Goal: Check status: Check status

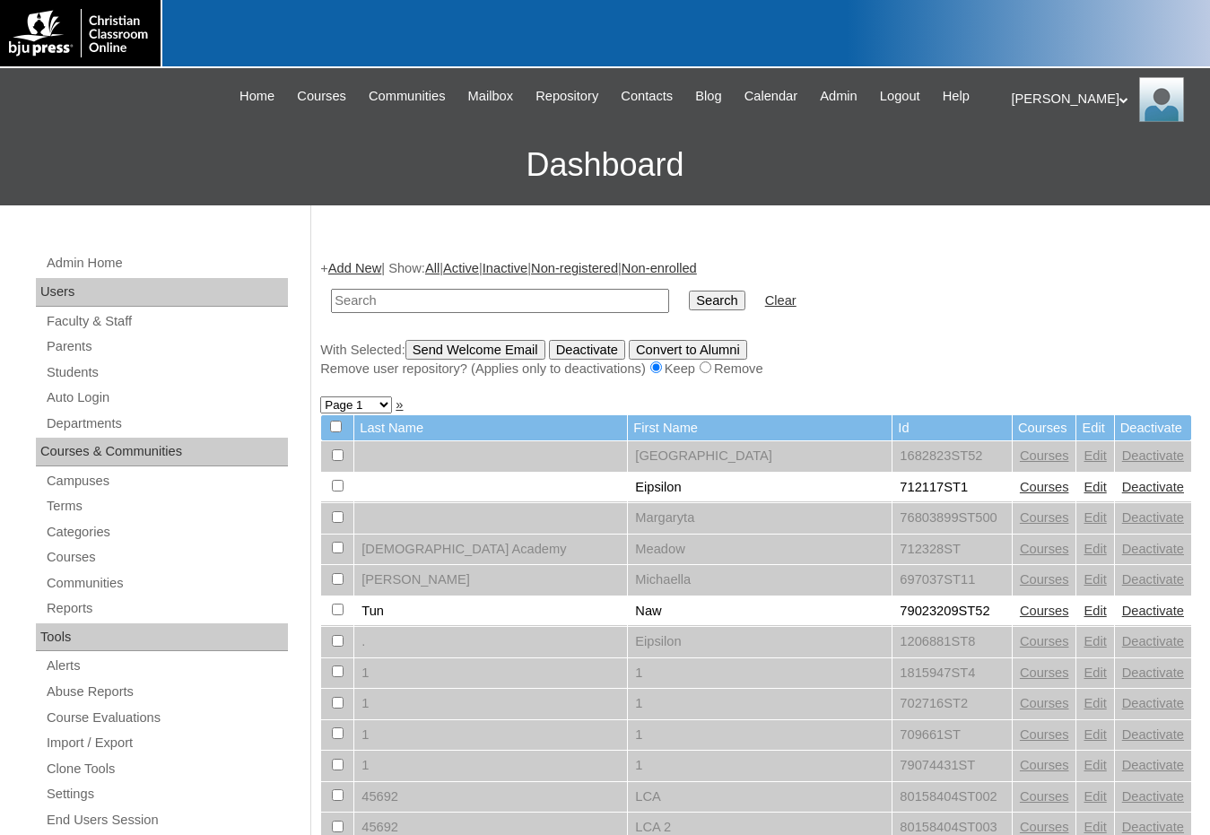
drag, startPoint x: 123, startPoint y: 340, endPoint x: 153, endPoint y: 335, distance: 31.0
click at [123, 340] on link "Parents" at bounding box center [166, 346] width 243 height 22
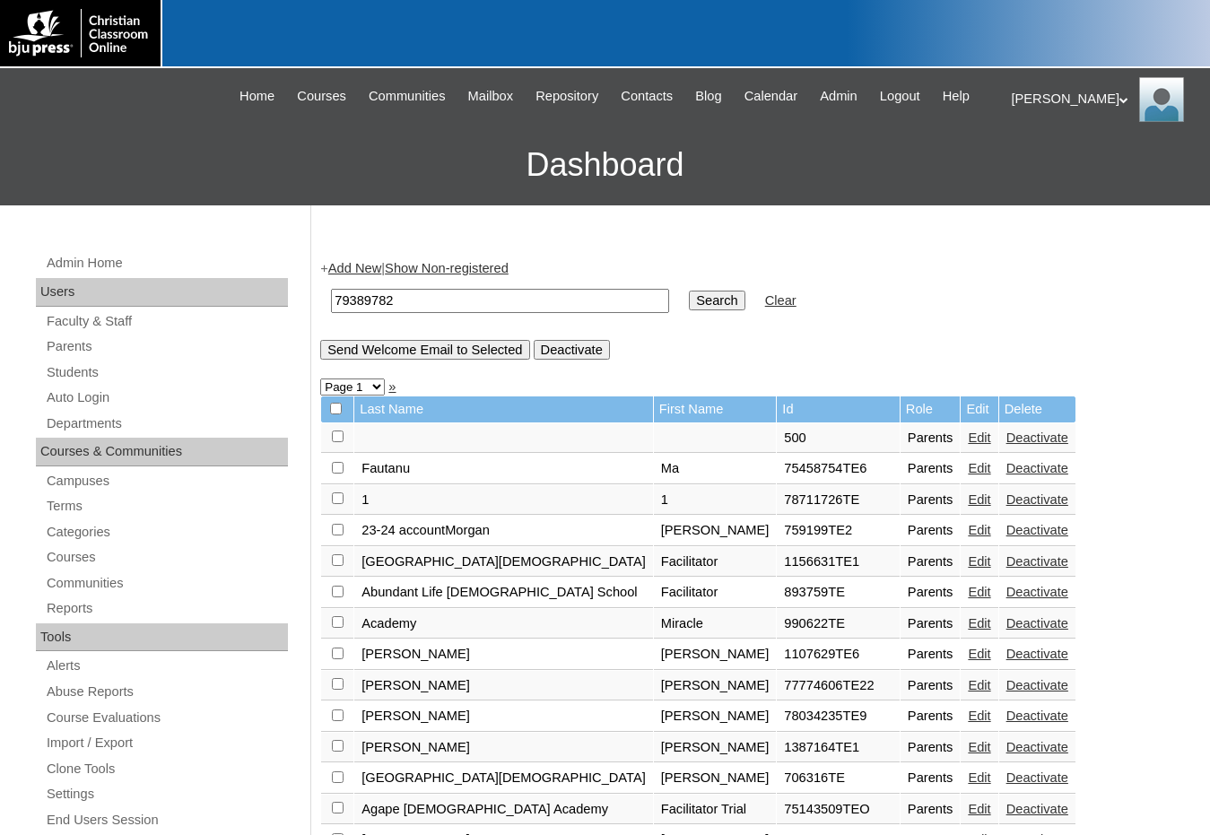
drag, startPoint x: 417, startPoint y: 296, endPoint x: 217, endPoint y: 289, distance: 200.1
type input "79389782"
click at [689, 302] on input "Search" at bounding box center [717, 301] width 56 height 20
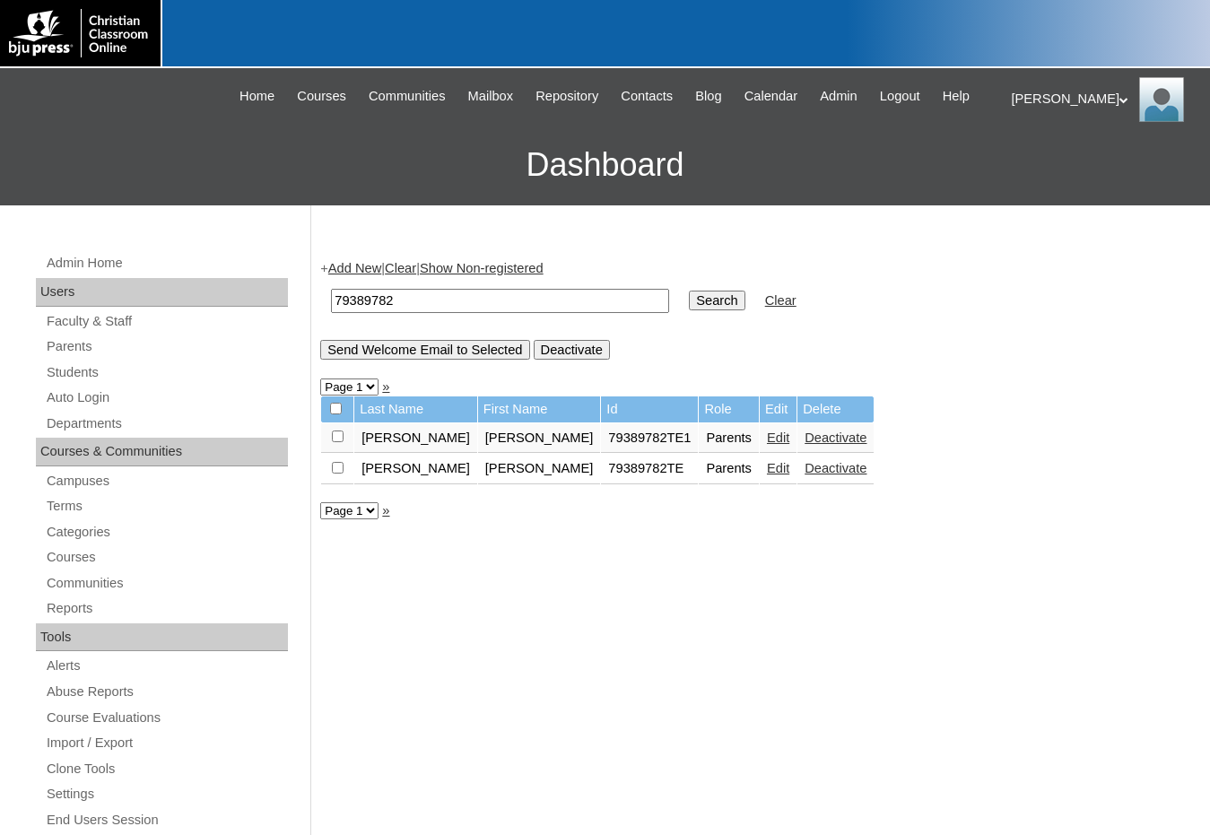
click at [767, 438] on link "Edit" at bounding box center [778, 437] width 22 height 14
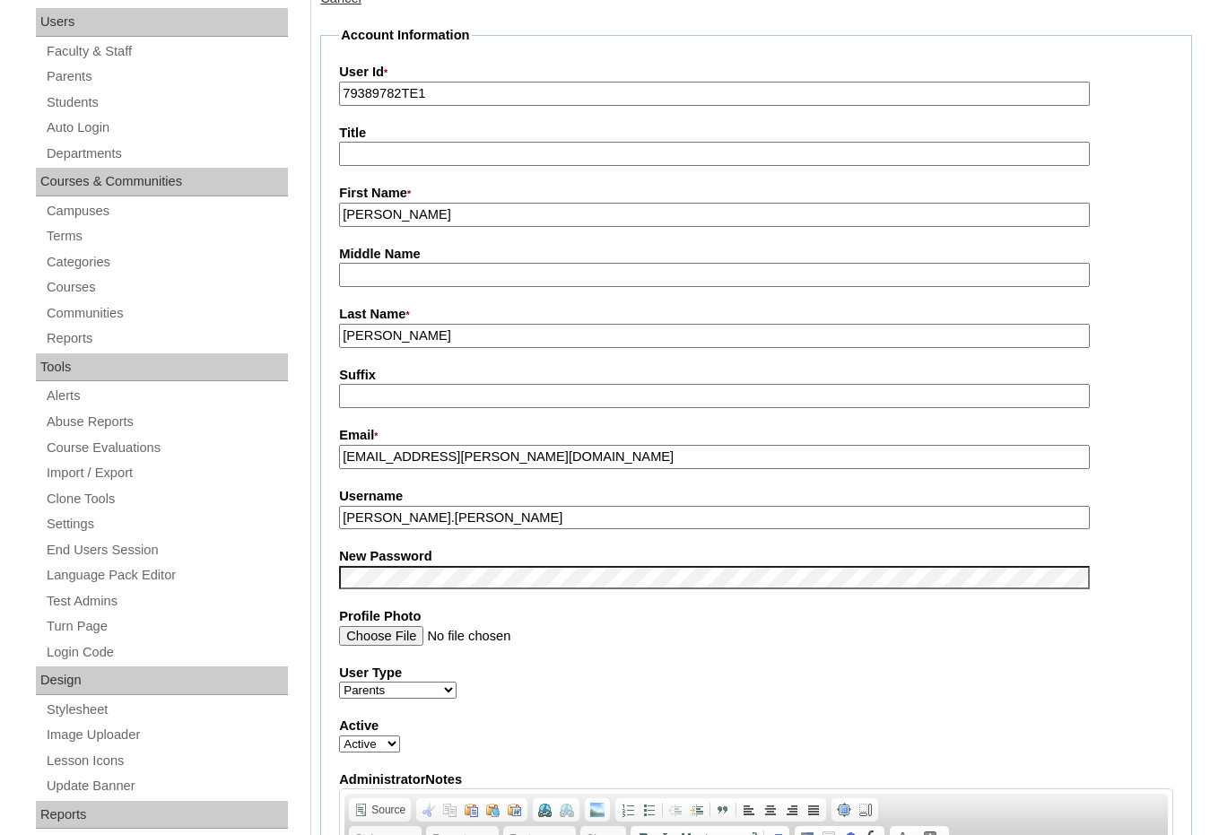
scroll to position [269, 0]
click at [87, 109] on link "Students" at bounding box center [166, 103] width 243 height 22
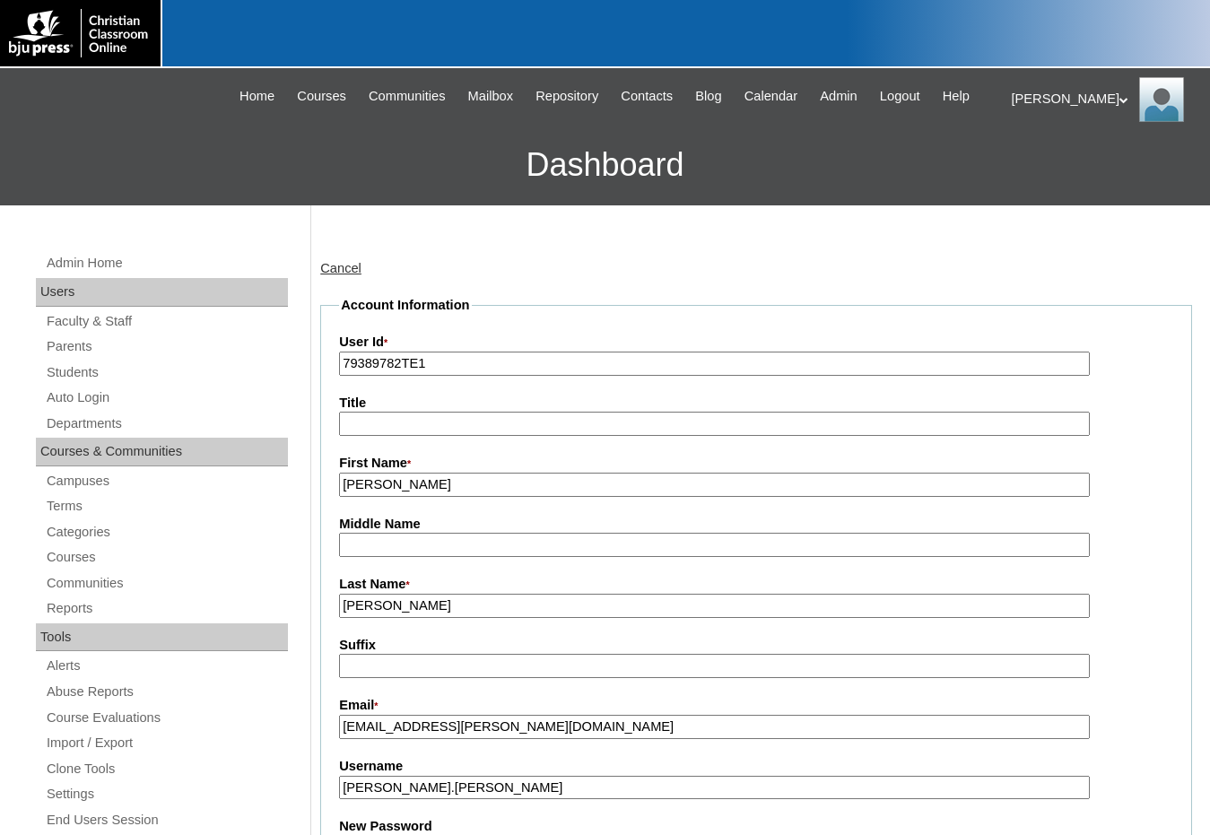
scroll to position [266, 0]
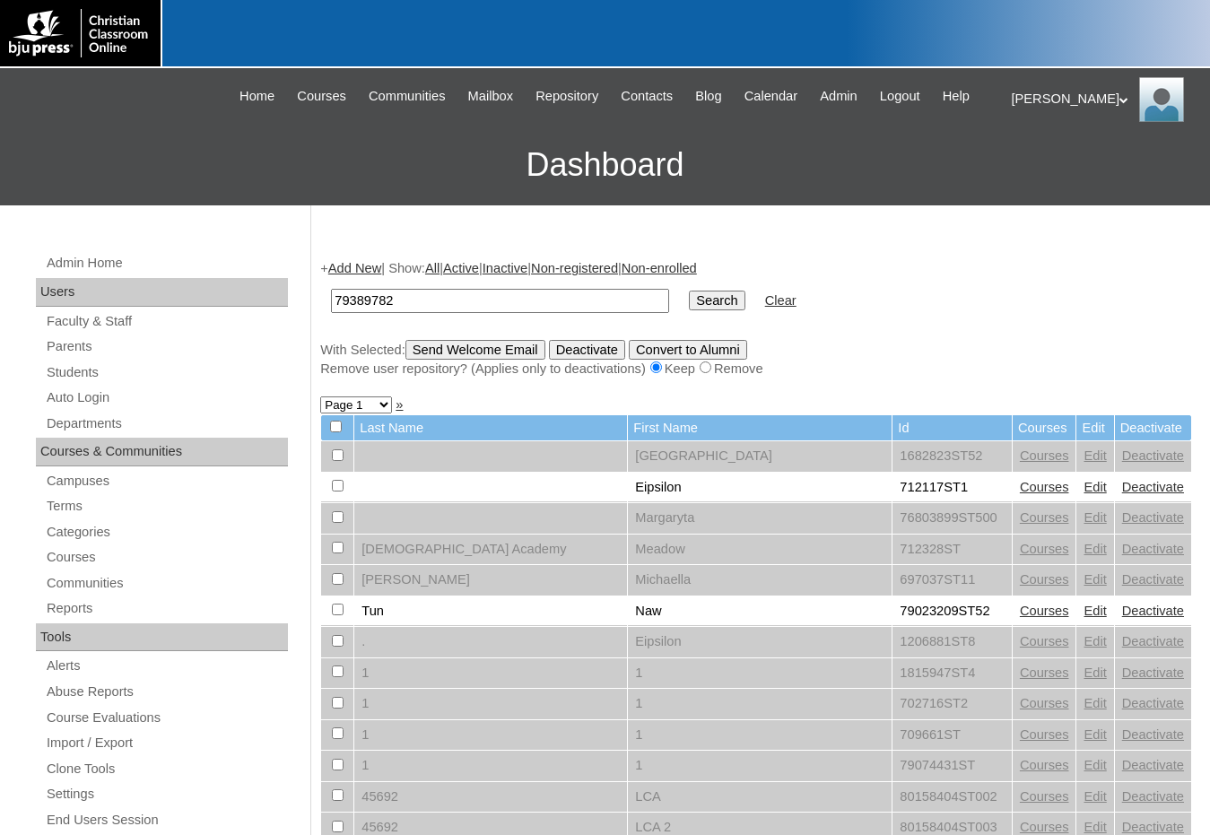
type input "79389782"
click at [689, 291] on input "Search" at bounding box center [717, 301] width 56 height 20
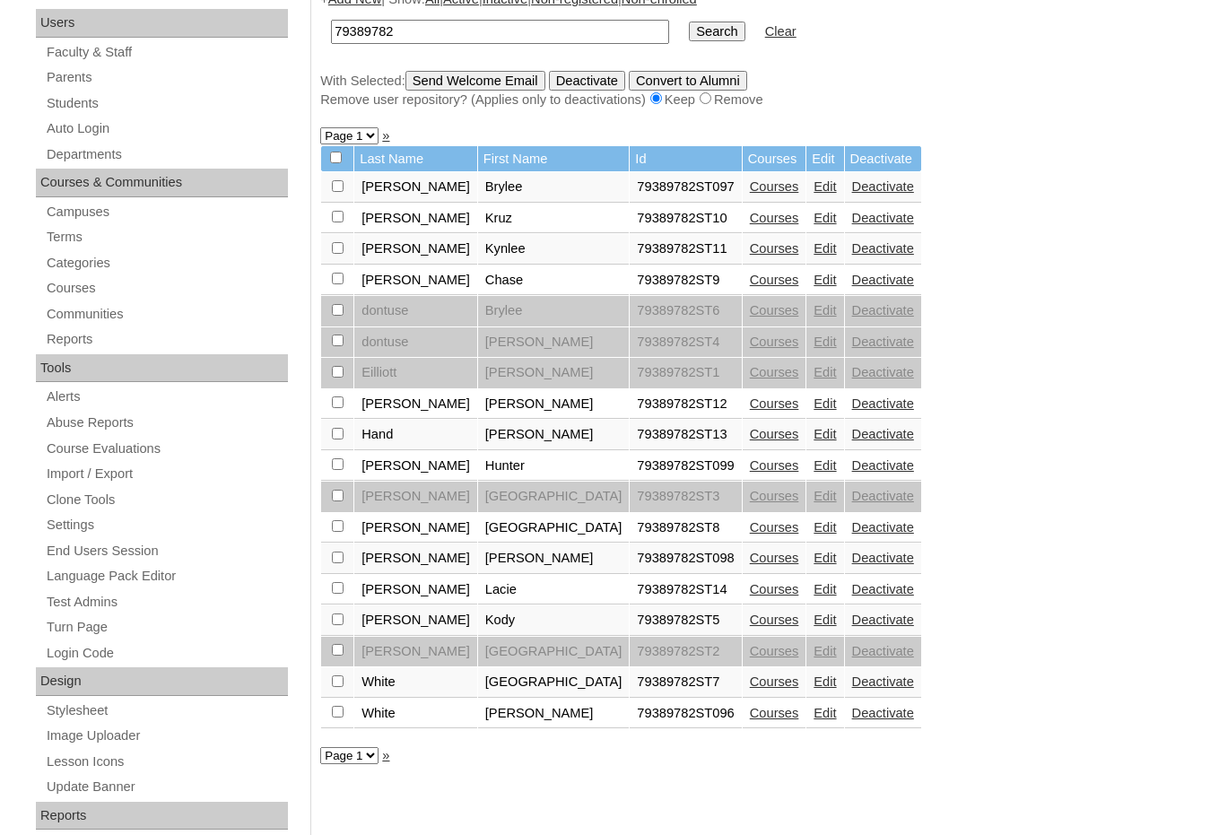
scroll to position [359, 0]
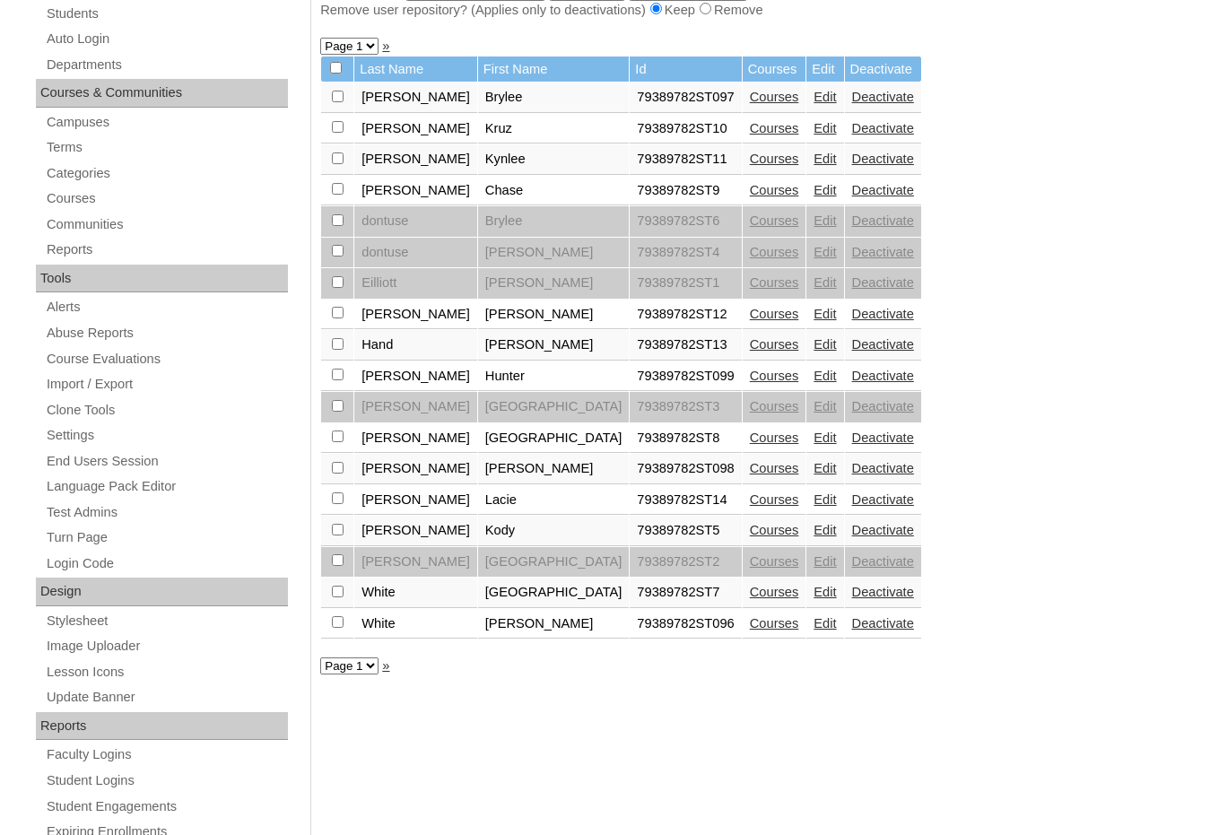
click at [750, 93] on link "Courses" at bounding box center [774, 97] width 49 height 14
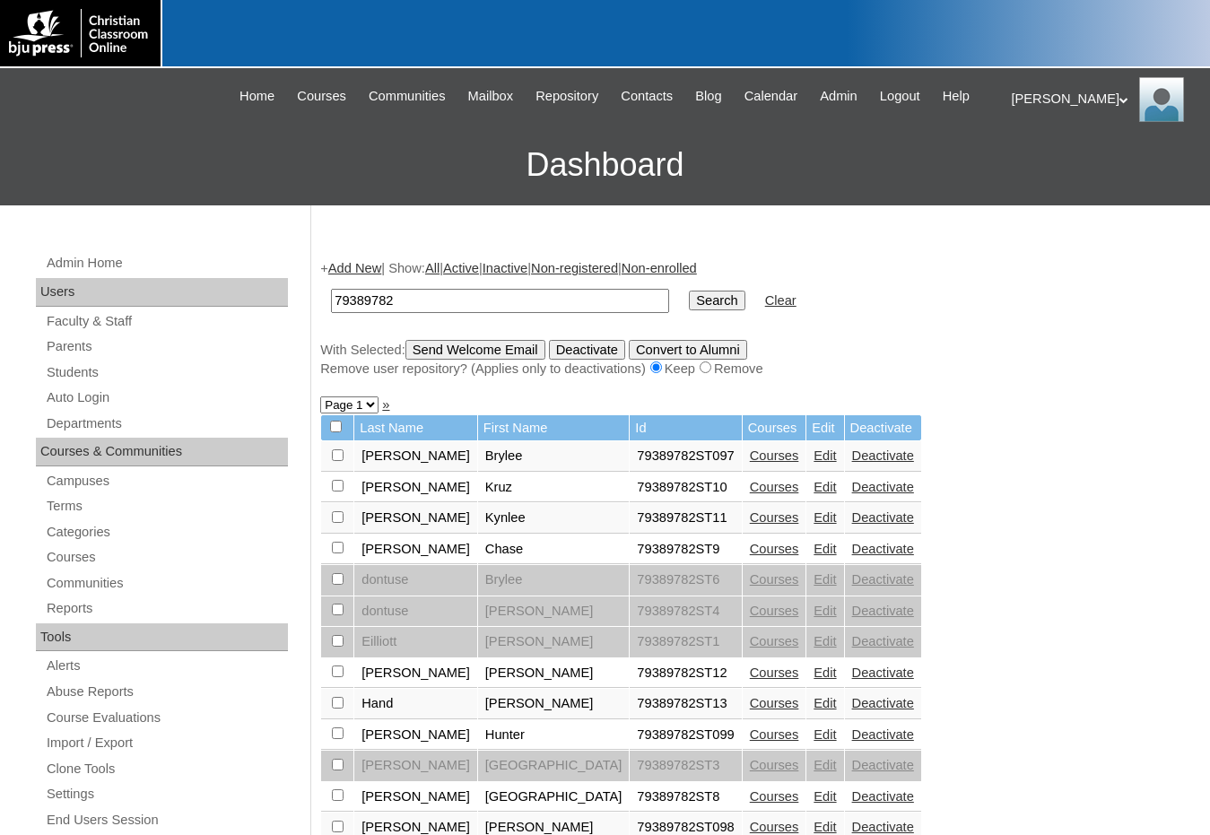
click at [813, 451] on link "Edit" at bounding box center [824, 455] width 22 height 14
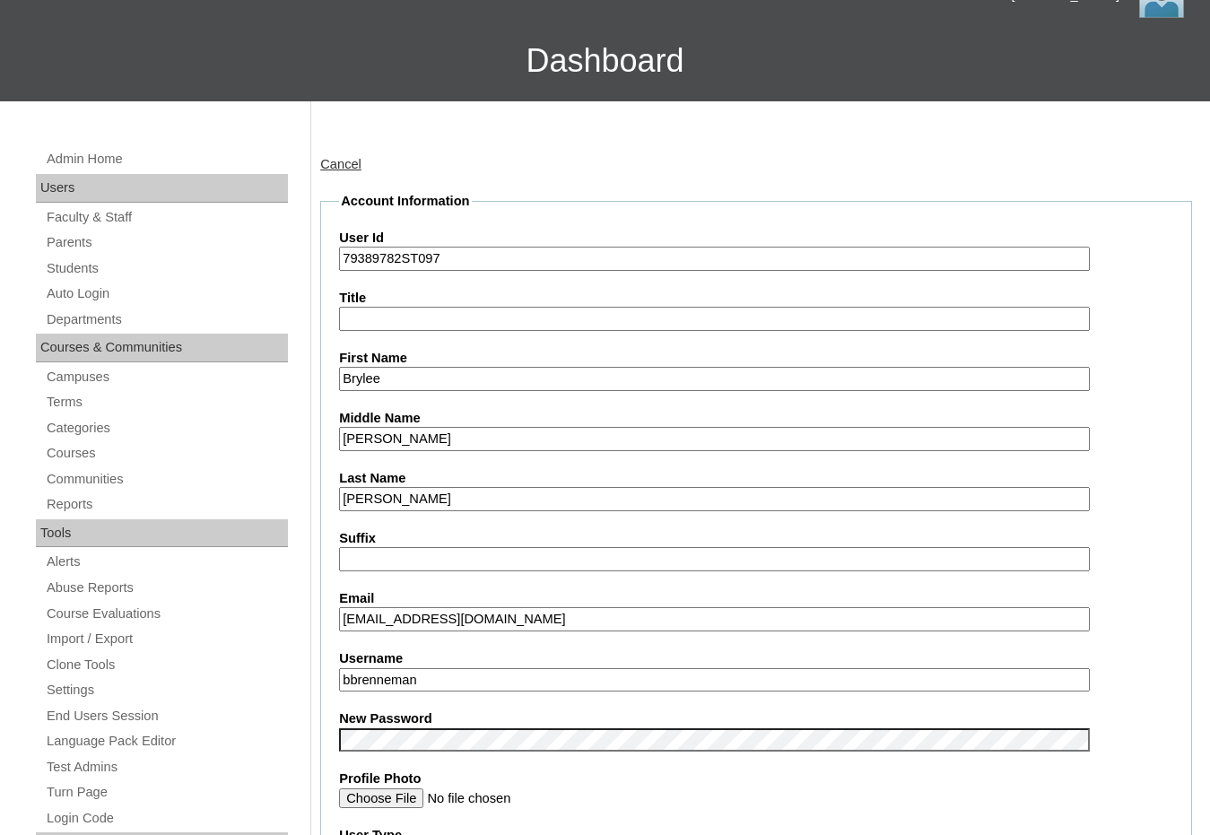
scroll to position [179, 0]
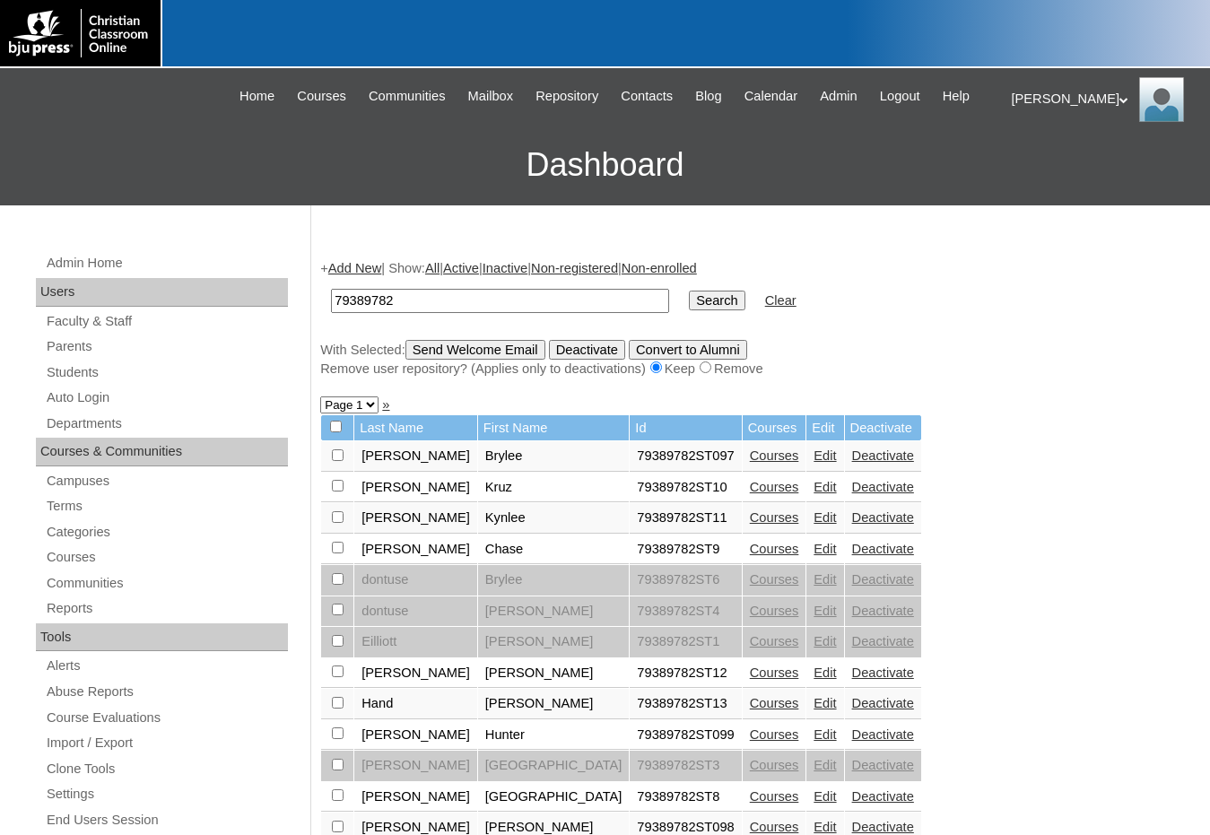
click at [750, 491] on link "Courses" at bounding box center [774, 487] width 49 height 14
click at [750, 516] on link "Courses" at bounding box center [774, 517] width 49 height 14
click at [750, 551] on link "Courses" at bounding box center [774, 549] width 49 height 14
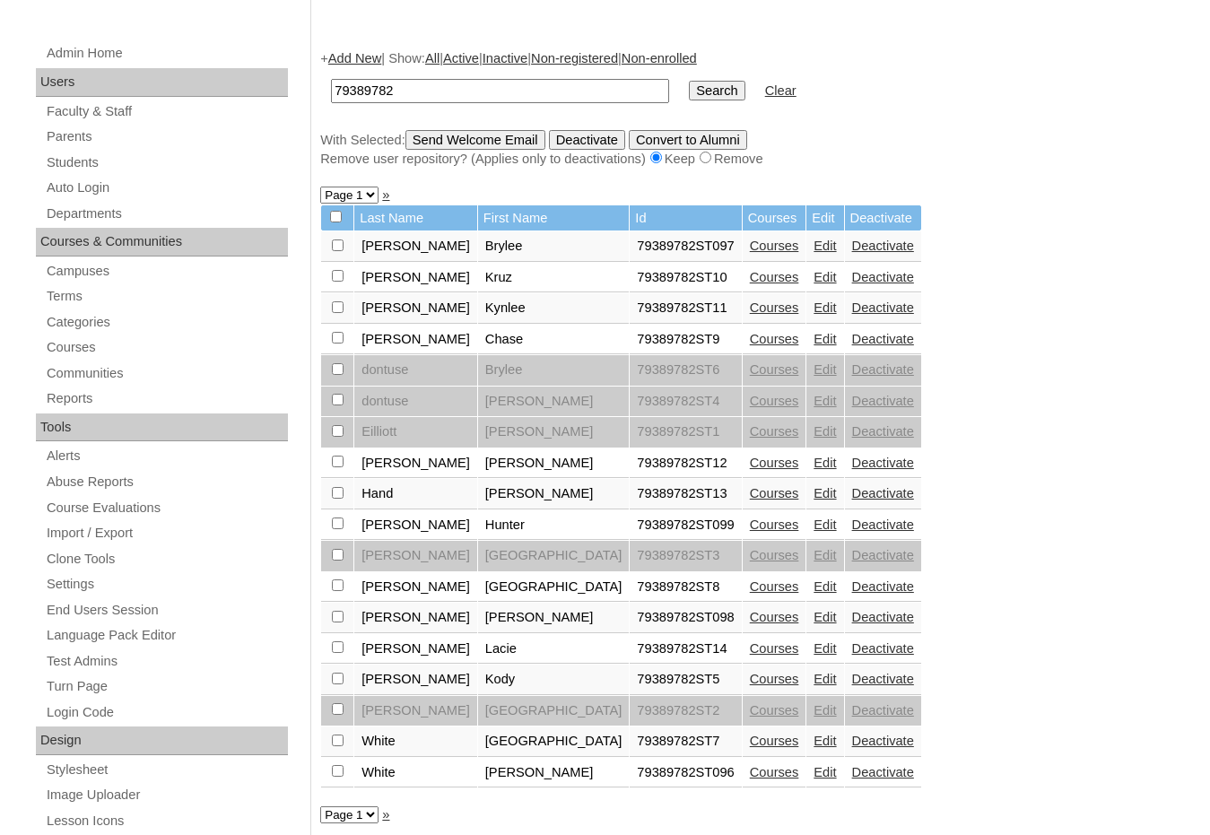
scroll to position [269, 0]
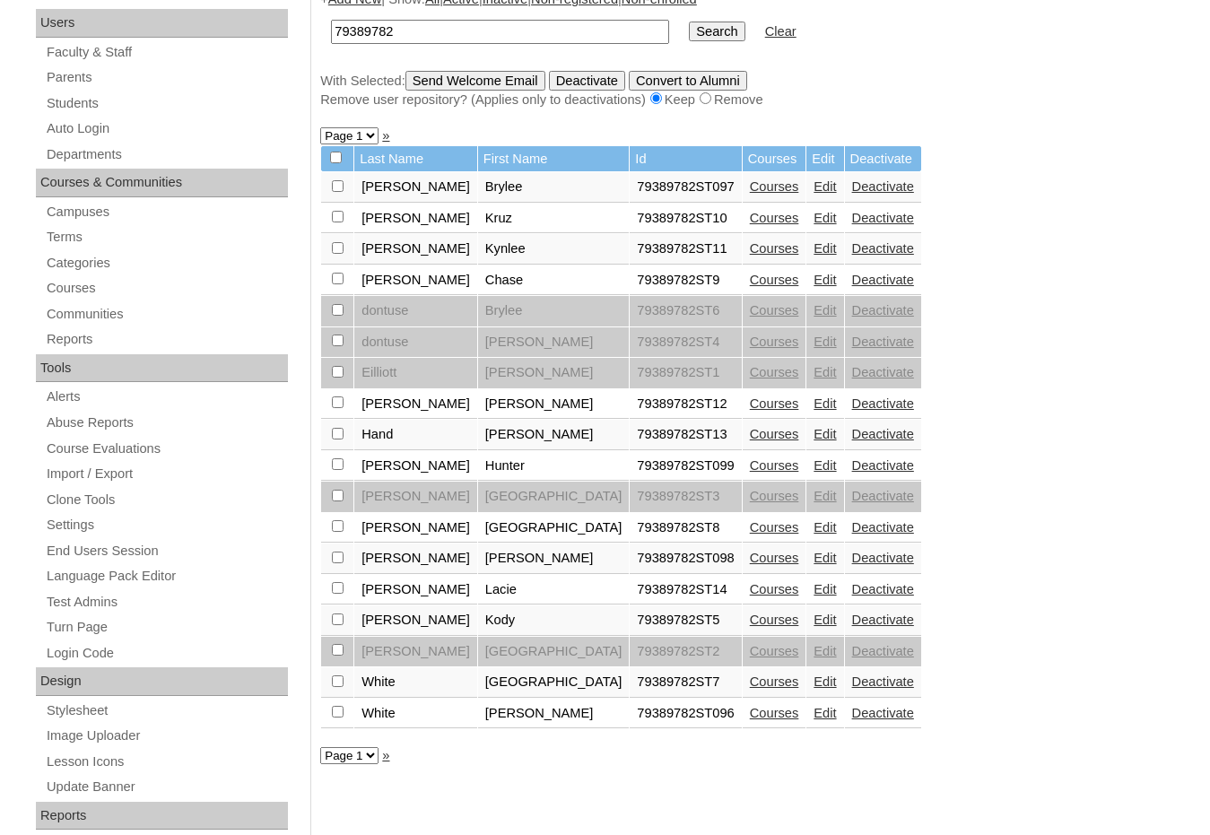
click at [750, 403] on link "Courses" at bounding box center [774, 403] width 49 height 14
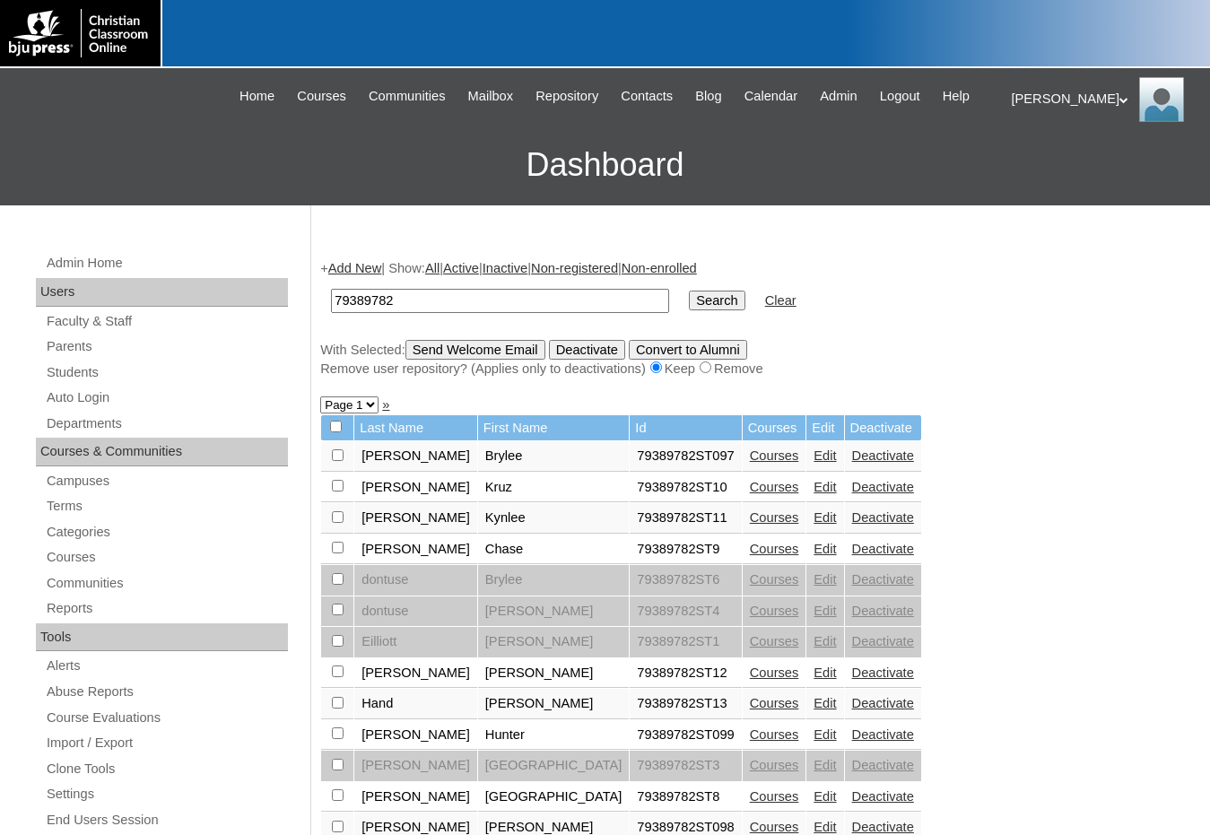
scroll to position [266, 0]
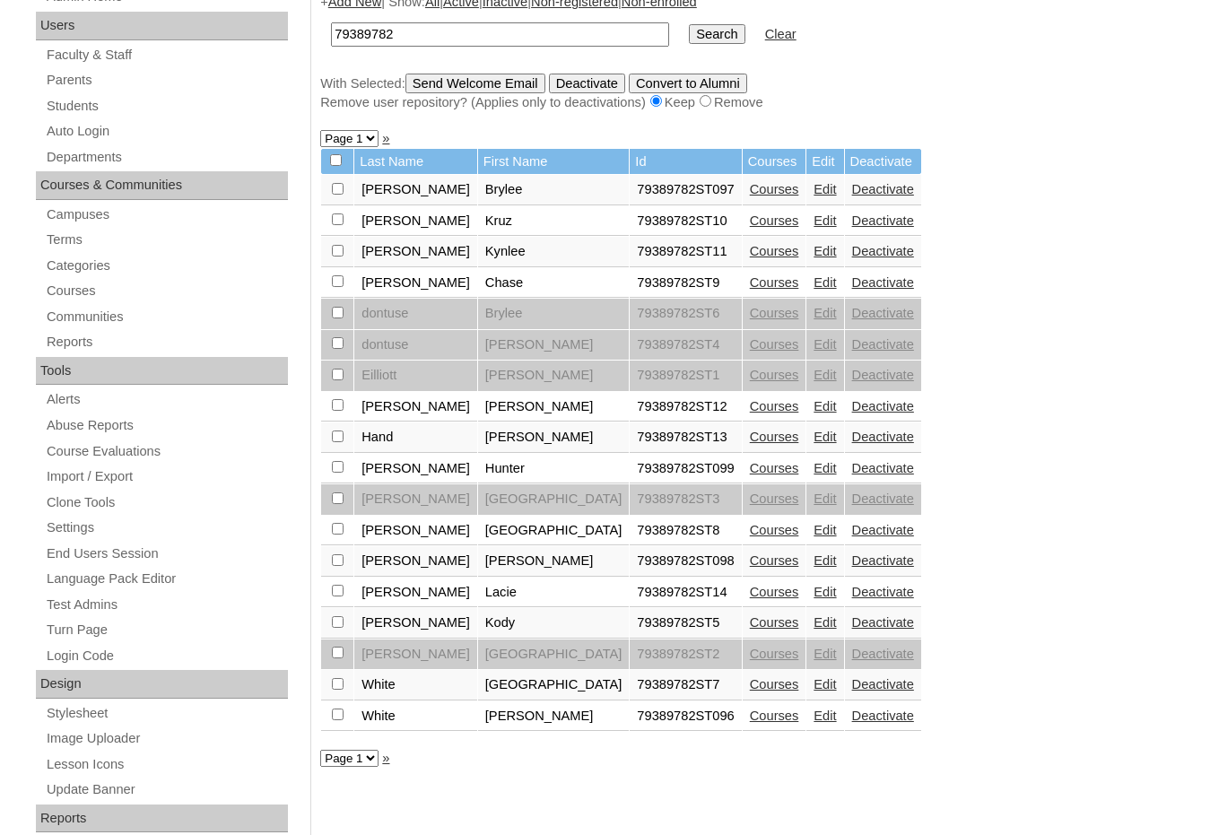
click at [750, 434] on link "Courses" at bounding box center [774, 437] width 49 height 14
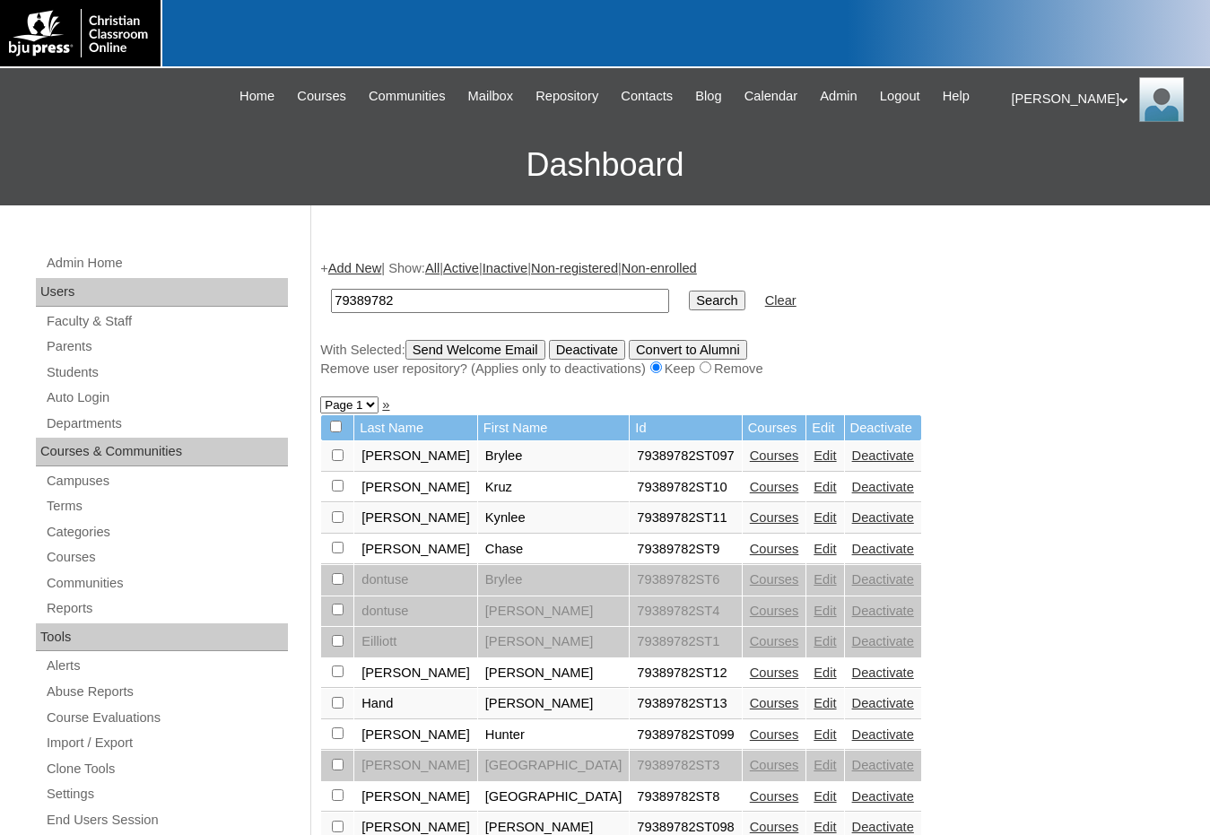
scroll to position [264, 0]
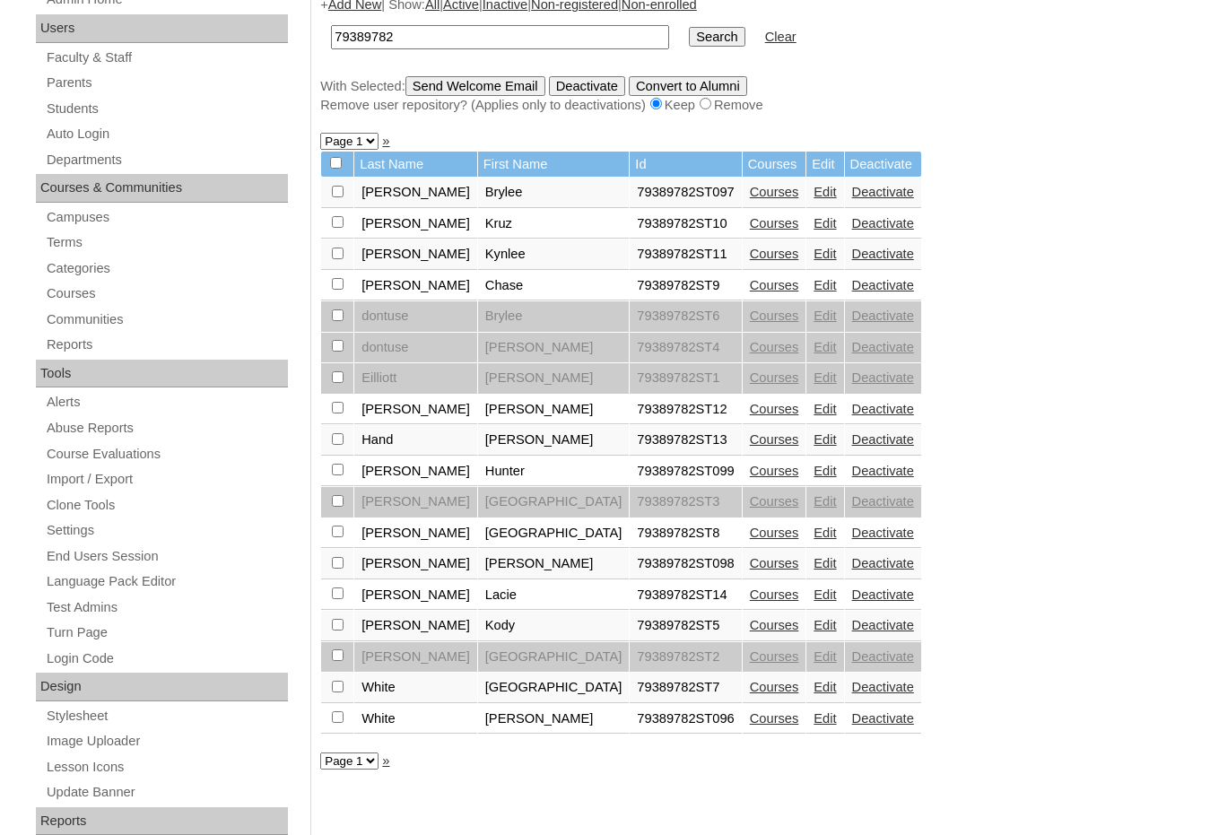
click at [750, 474] on link "Courses" at bounding box center [774, 471] width 49 height 14
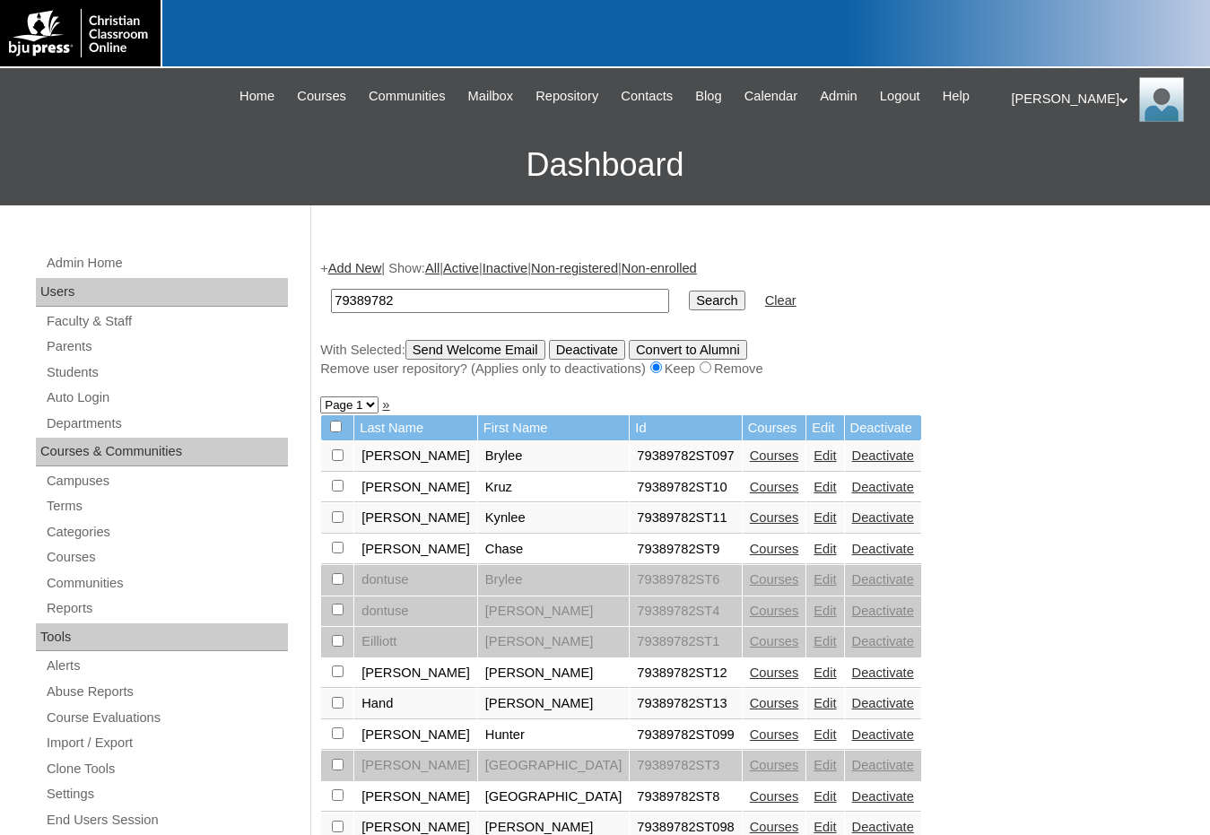
scroll to position [261, 0]
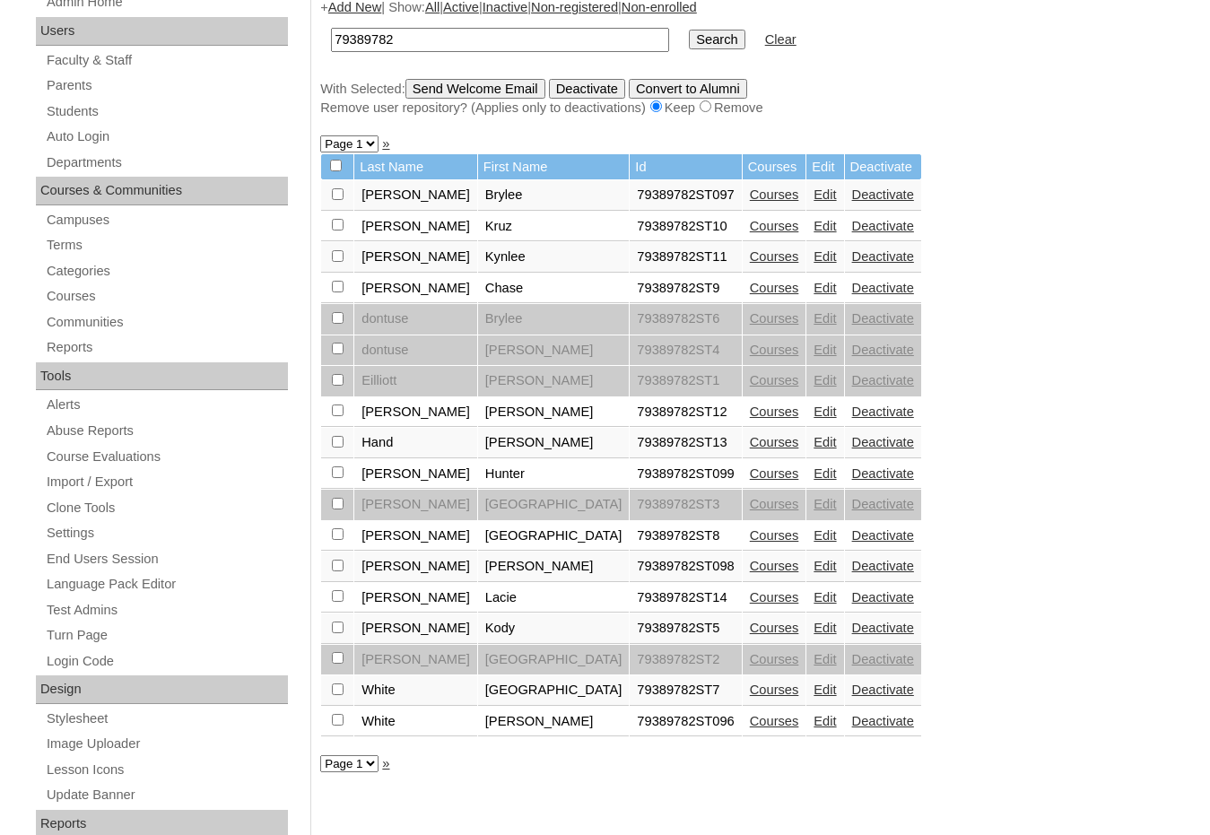
click at [750, 537] on link "Courses" at bounding box center [774, 535] width 49 height 14
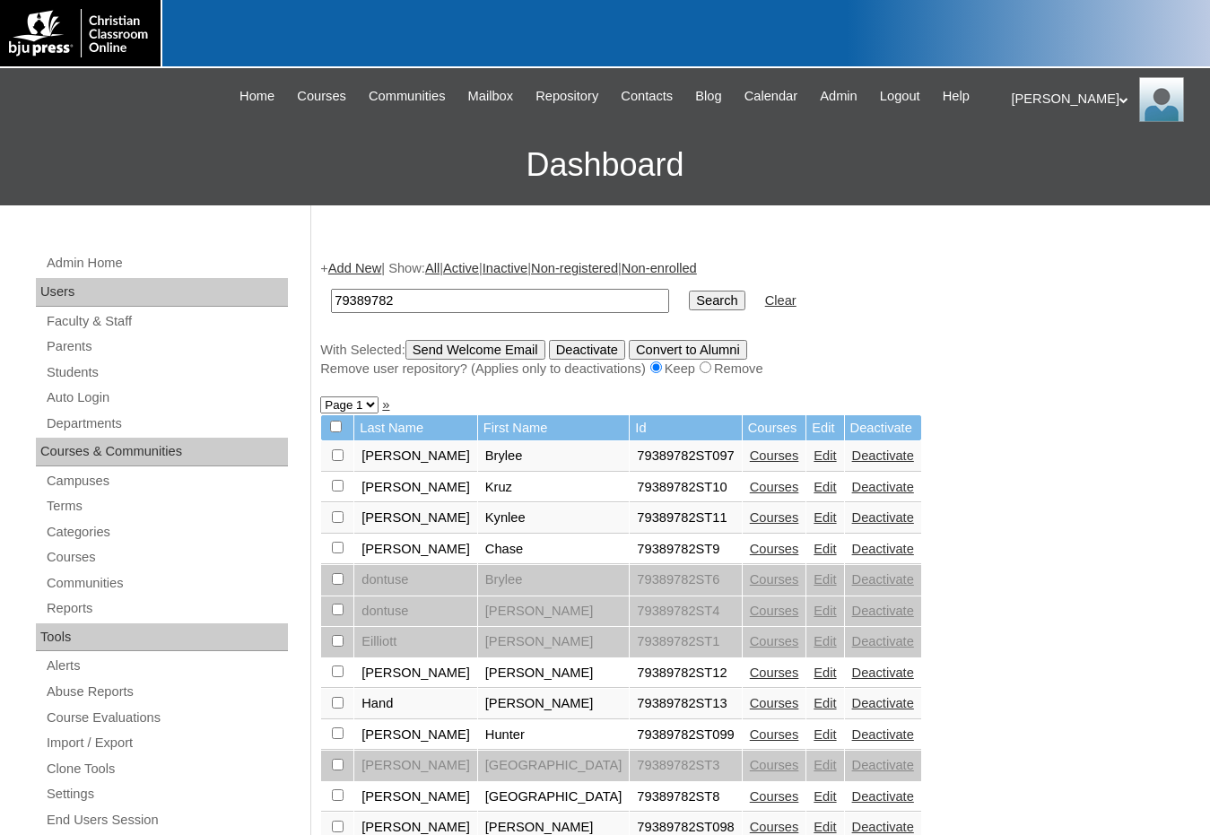
scroll to position [258, 0]
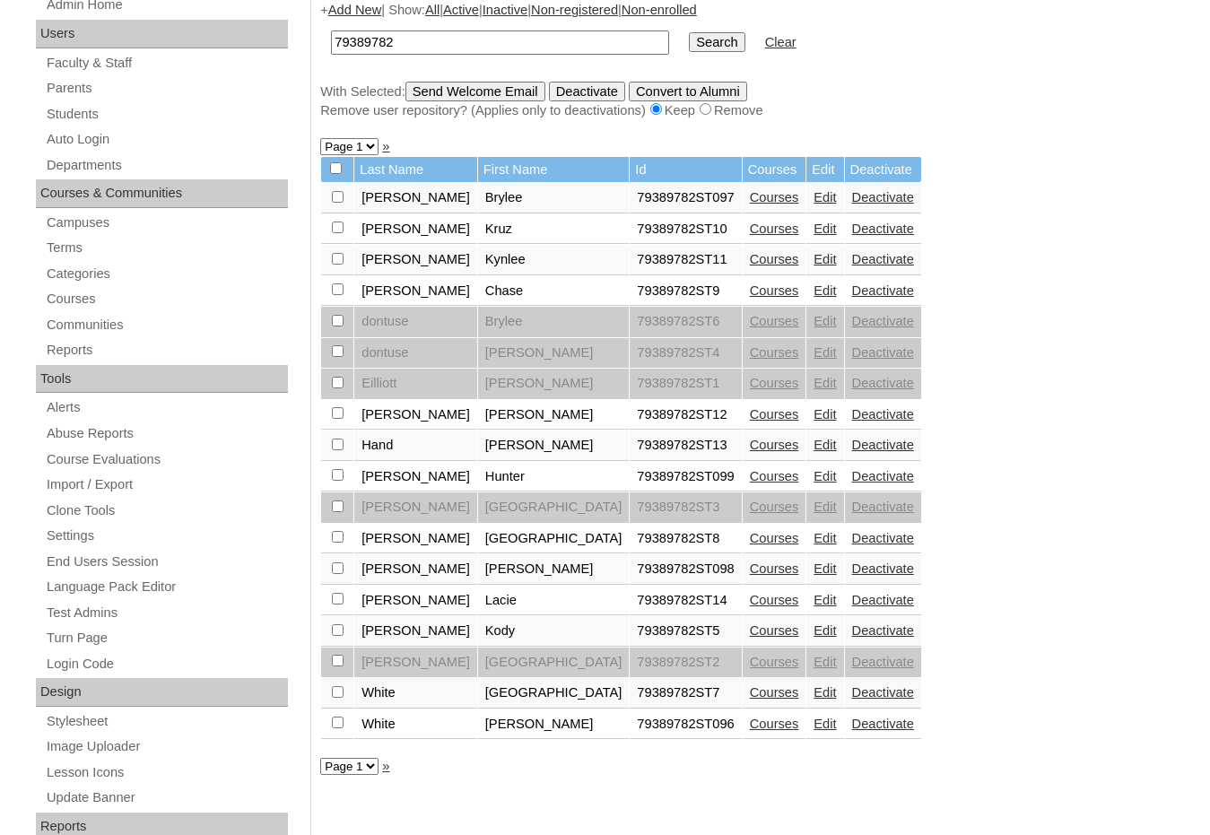
click at [750, 570] on link "Courses" at bounding box center [774, 568] width 49 height 14
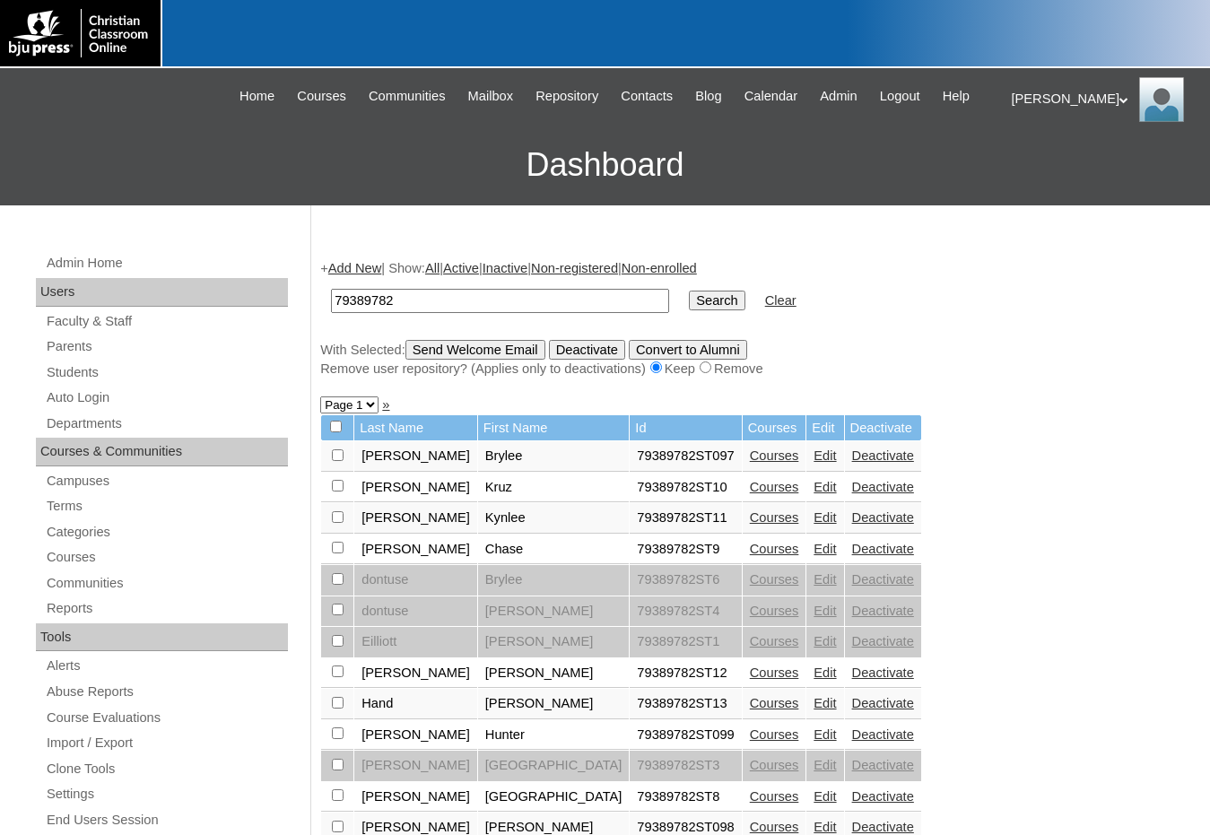
scroll to position [256, 0]
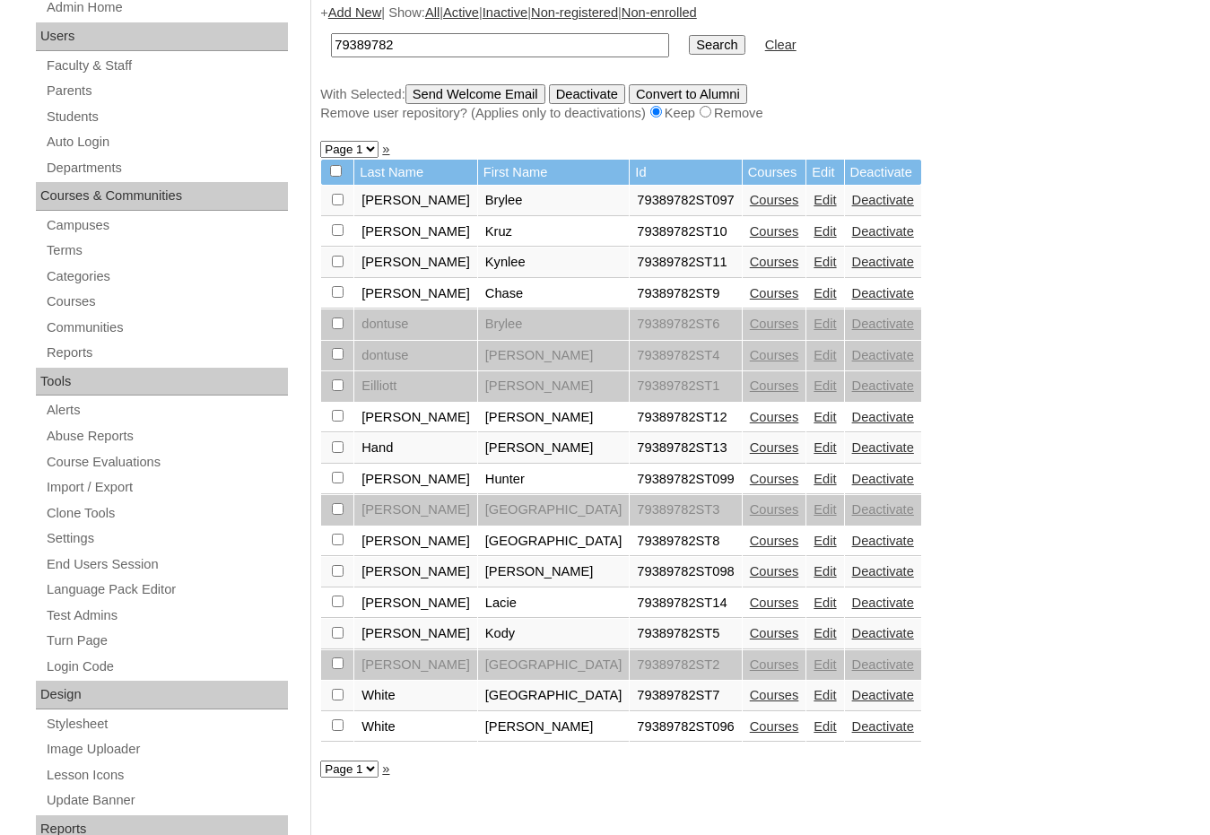
click at [750, 598] on link "Courses" at bounding box center [774, 602] width 49 height 14
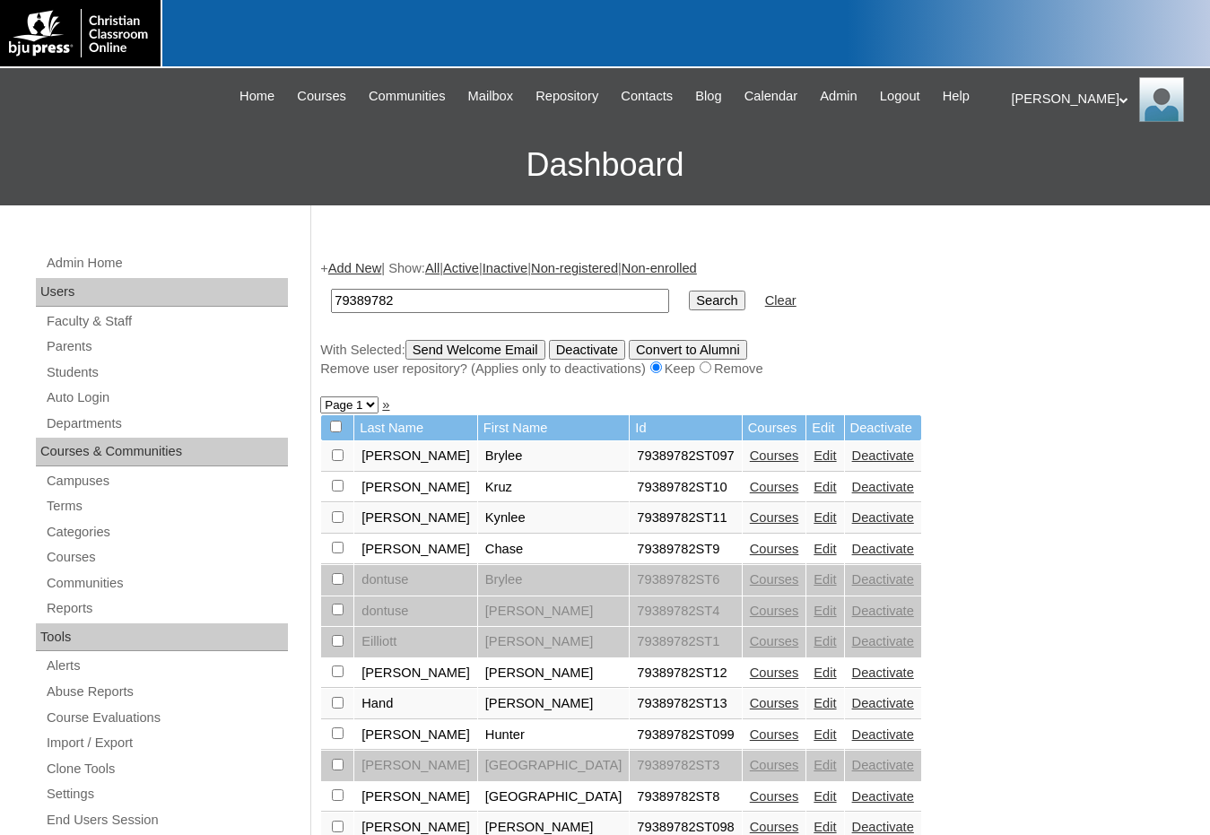
scroll to position [253, 0]
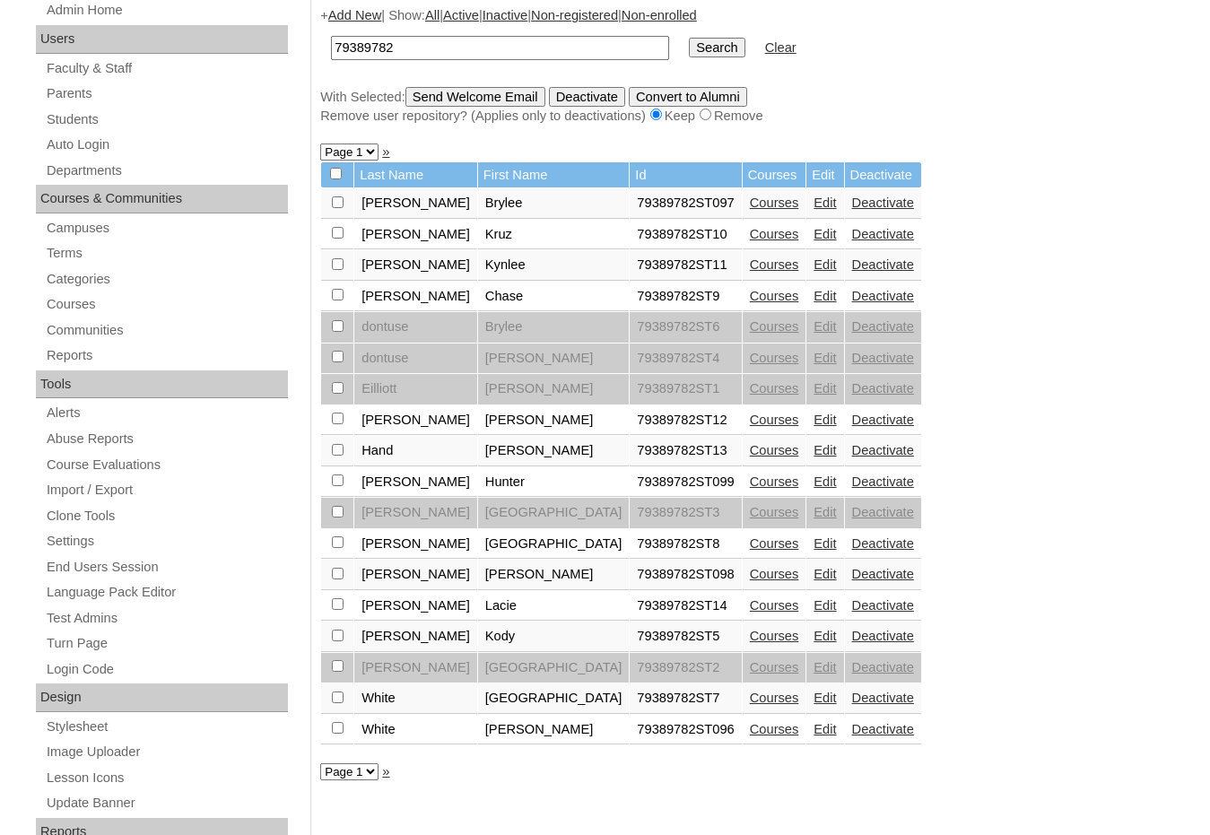
click at [750, 639] on link "Courses" at bounding box center [774, 636] width 49 height 14
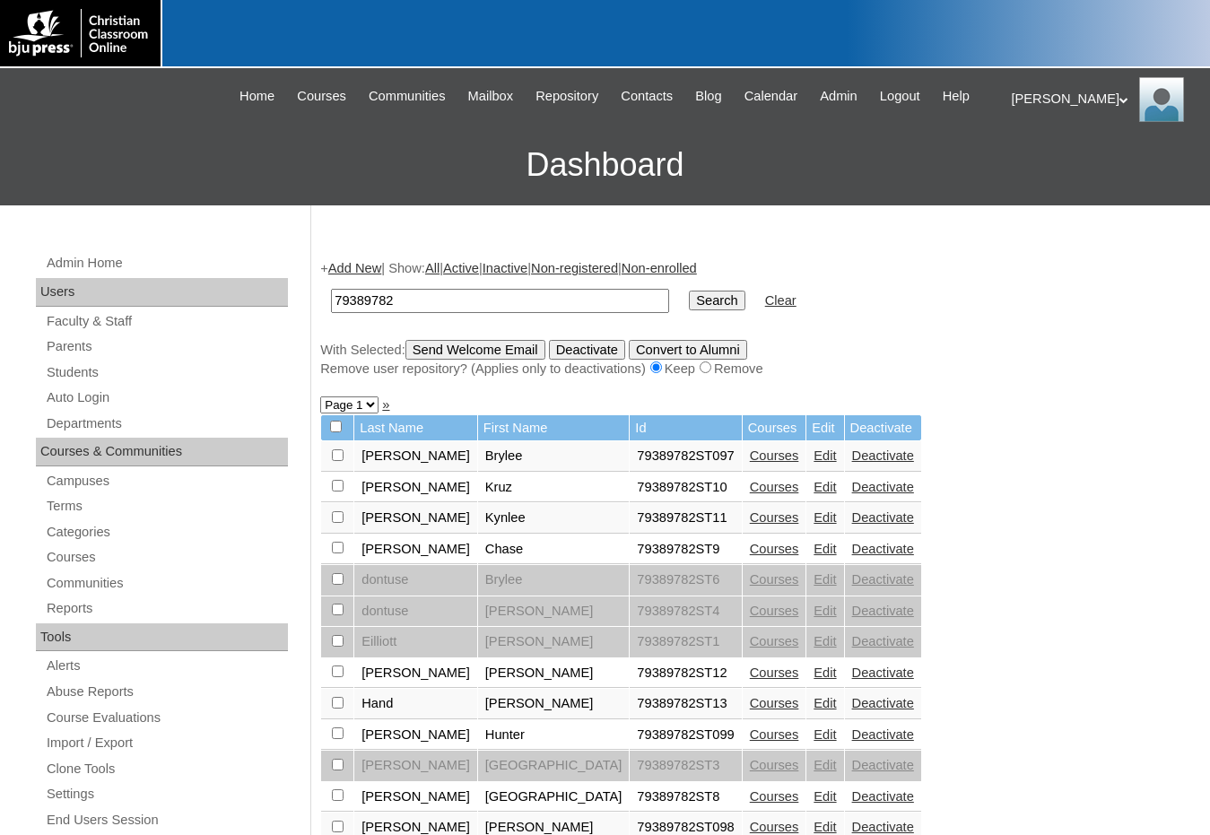
scroll to position [250, 0]
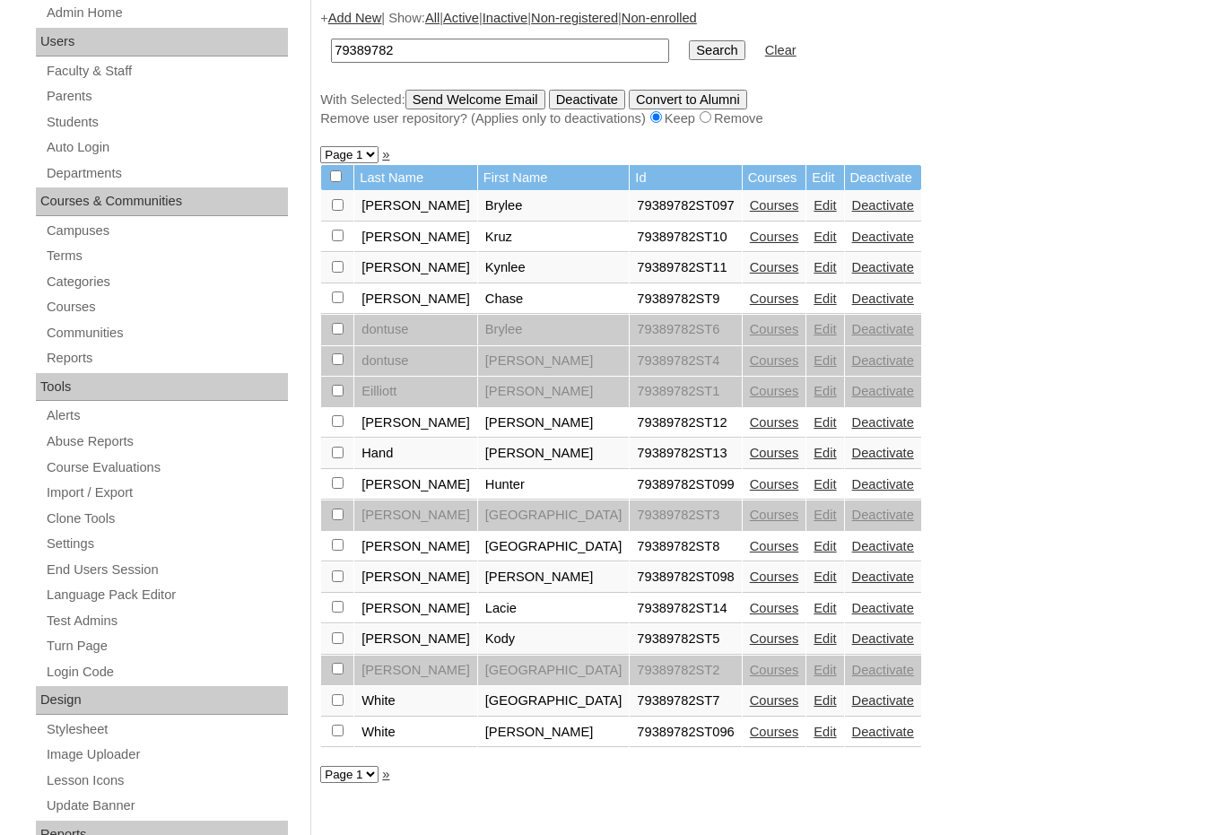
click at [750, 703] on link "Courses" at bounding box center [774, 700] width 49 height 14
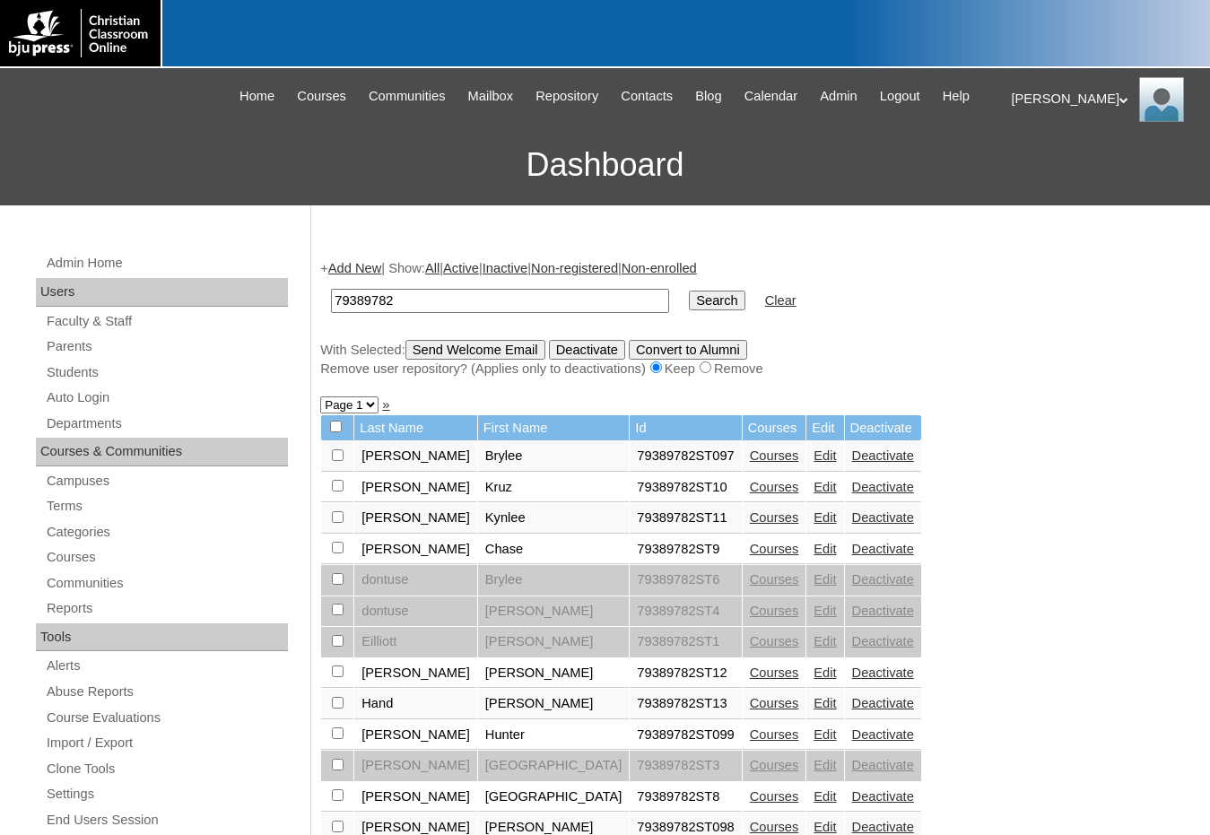
scroll to position [250, 0]
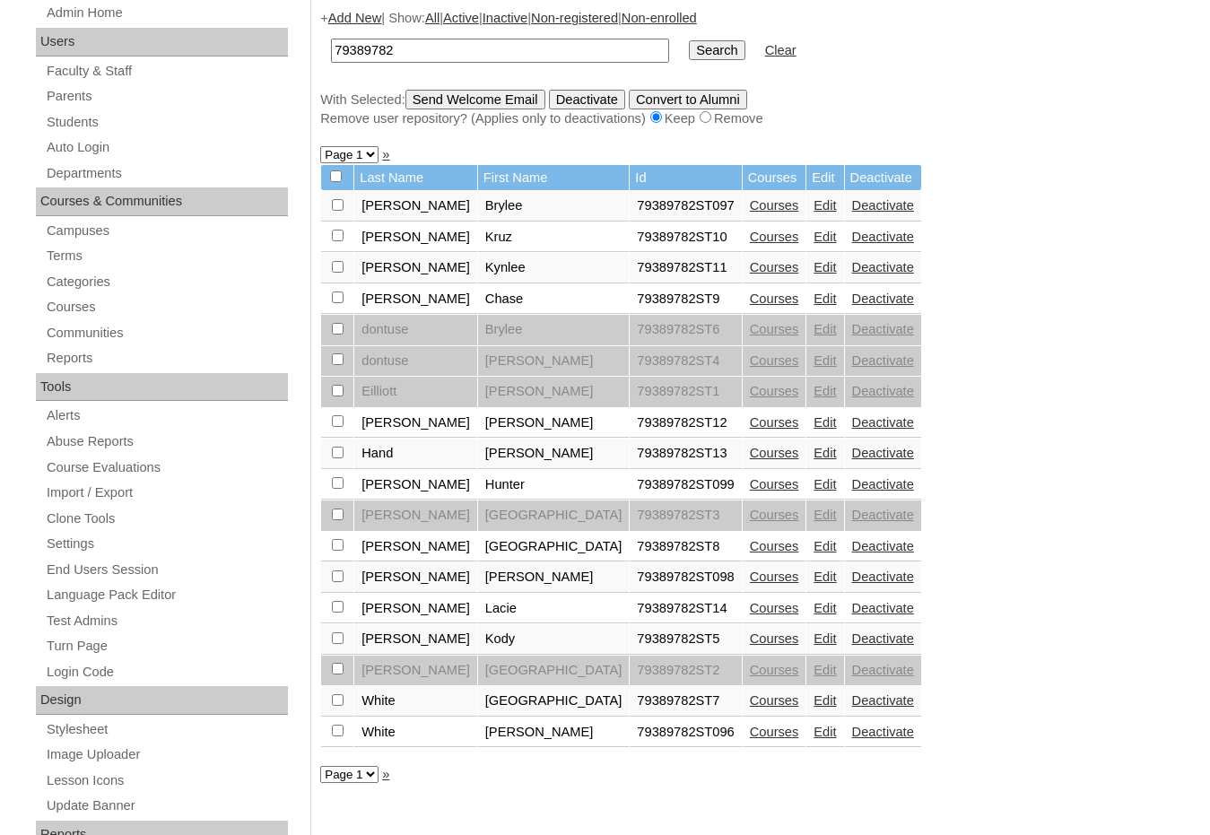
click at [750, 734] on link "Courses" at bounding box center [774, 732] width 49 height 14
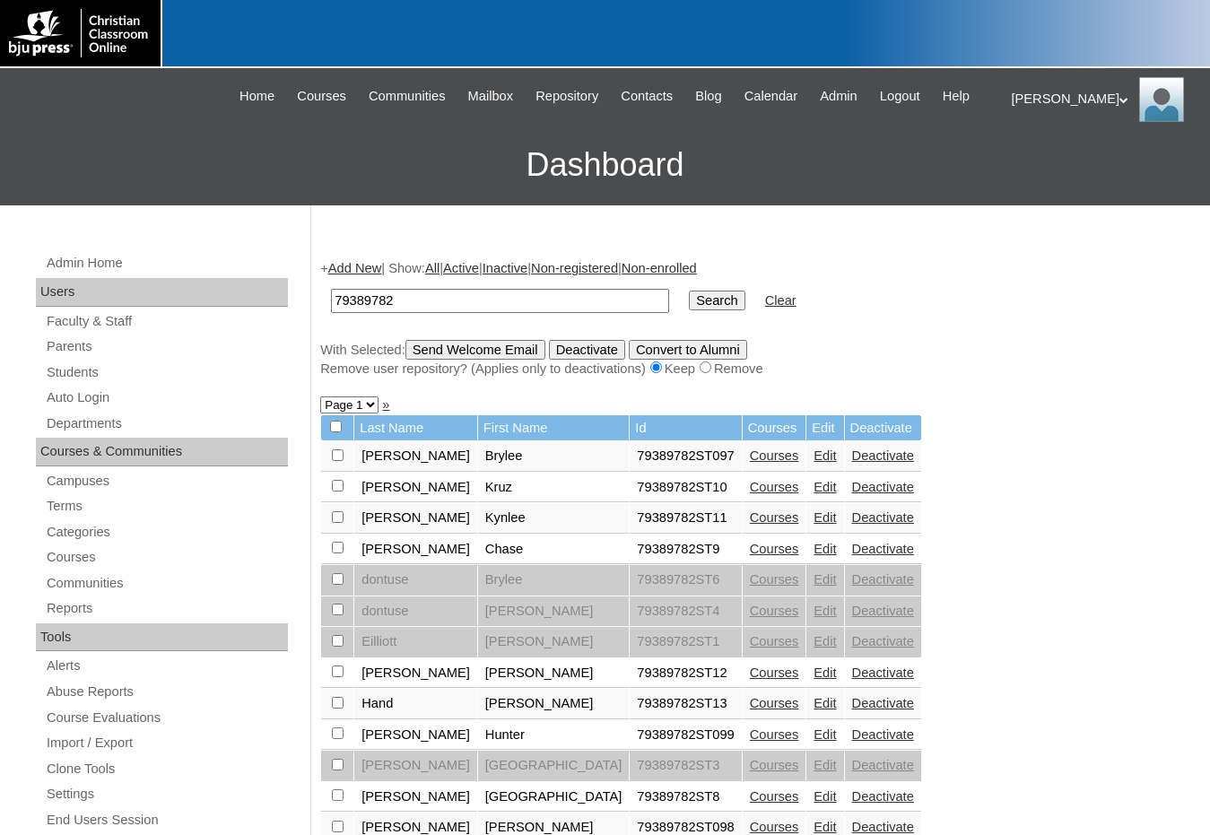
scroll to position [250, 0]
